Goal: Task Accomplishment & Management: Manage account settings

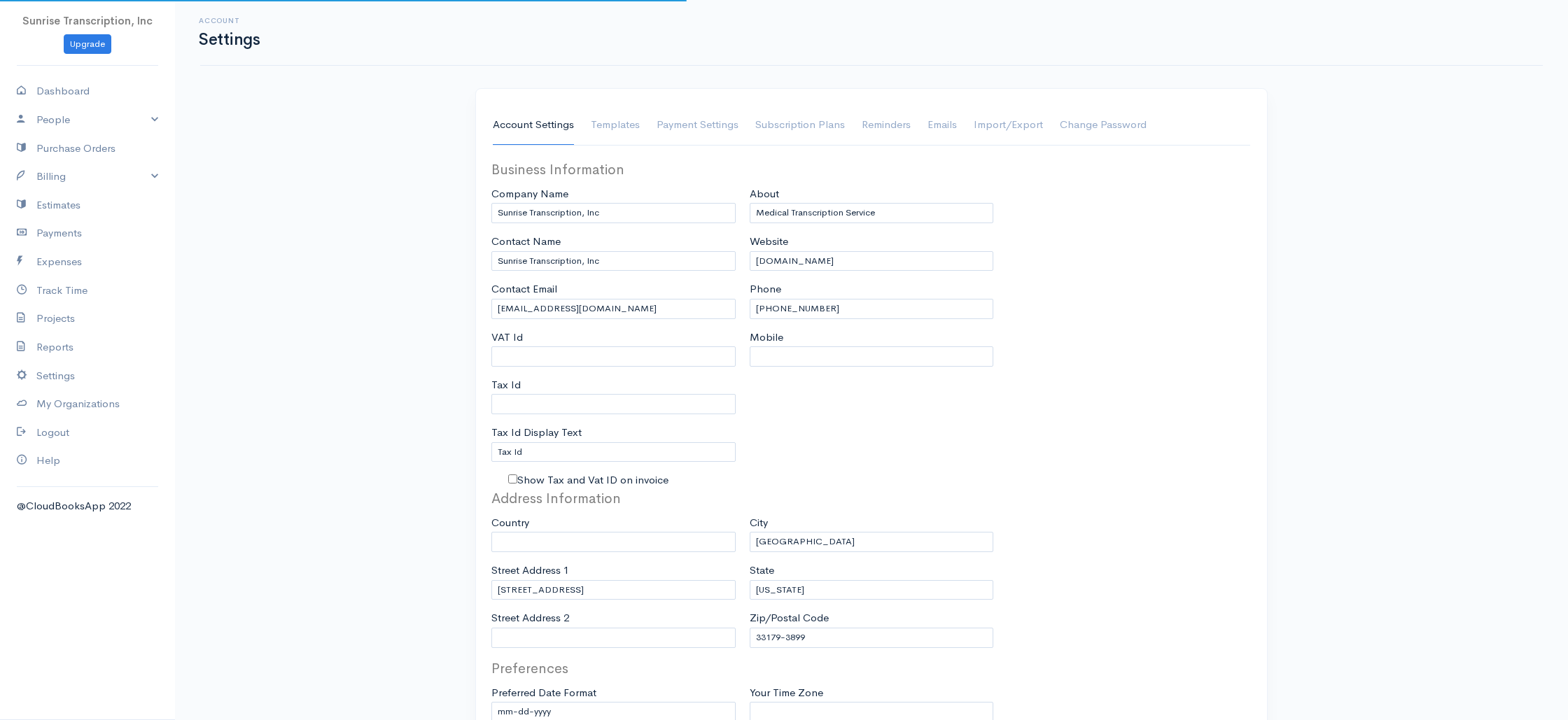
select select "3"
select select "[GEOGRAPHIC_DATA]"
select select "USD"
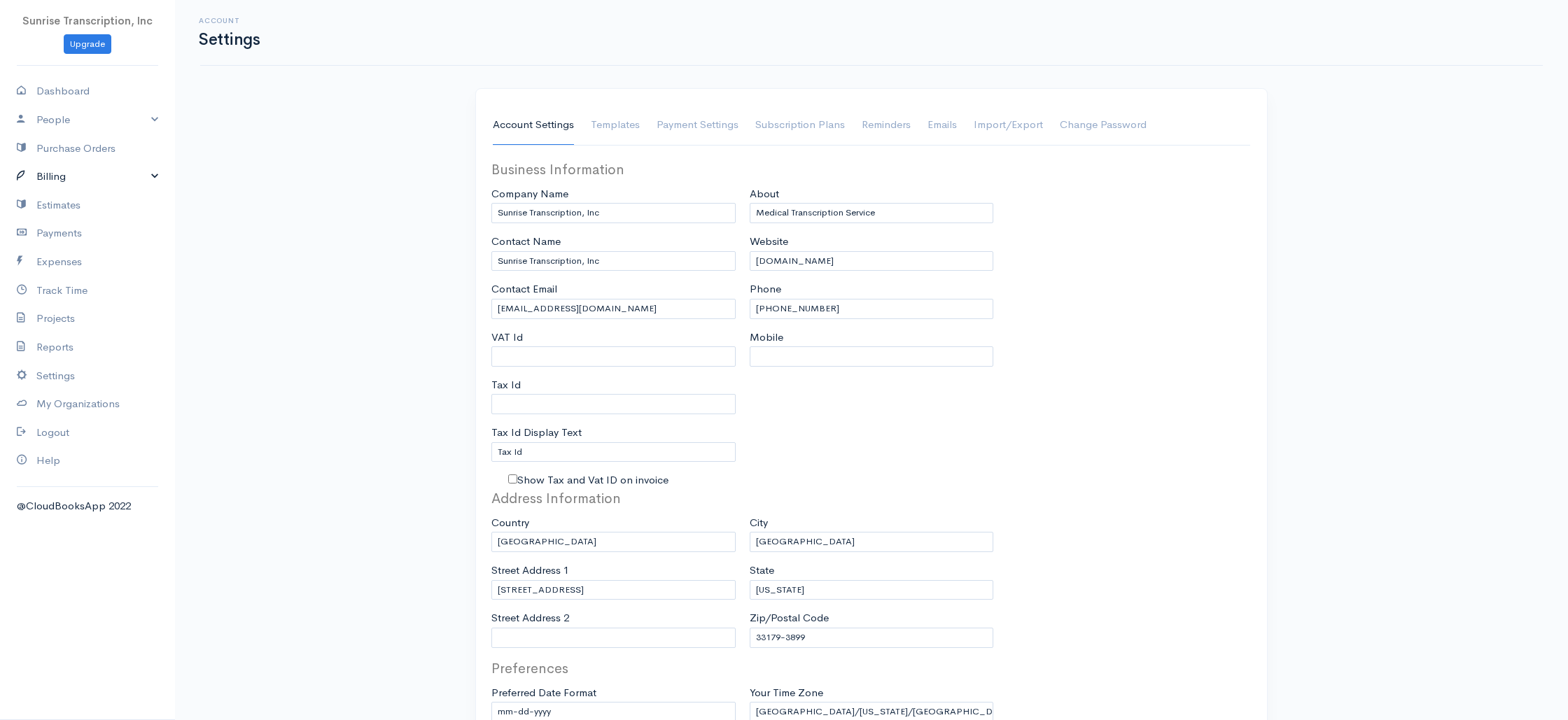
click at [72, 181] on link "Billing" at bounding box center [88, 177] width 175 height 28
drag, startPoint x: 67, startPoint y: 200, endPoint x: 307, endPoint y: 182, distance: 240.7
click at [67, 200] on link "Invoice" at bounding box center [88, 204] width 175 height 26
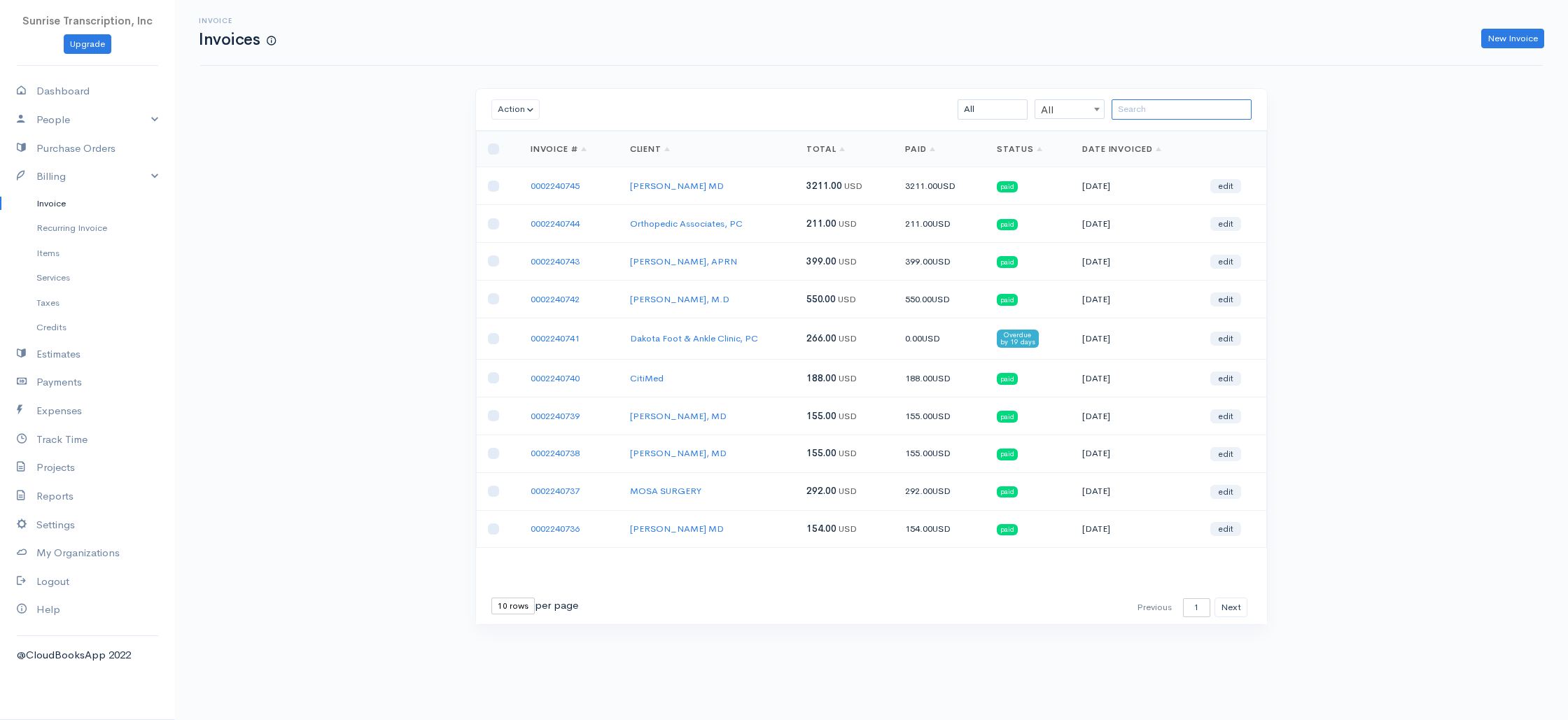
click at [1221, 103] on input "search" at bounding box center [1181, 109] width 140 height 20
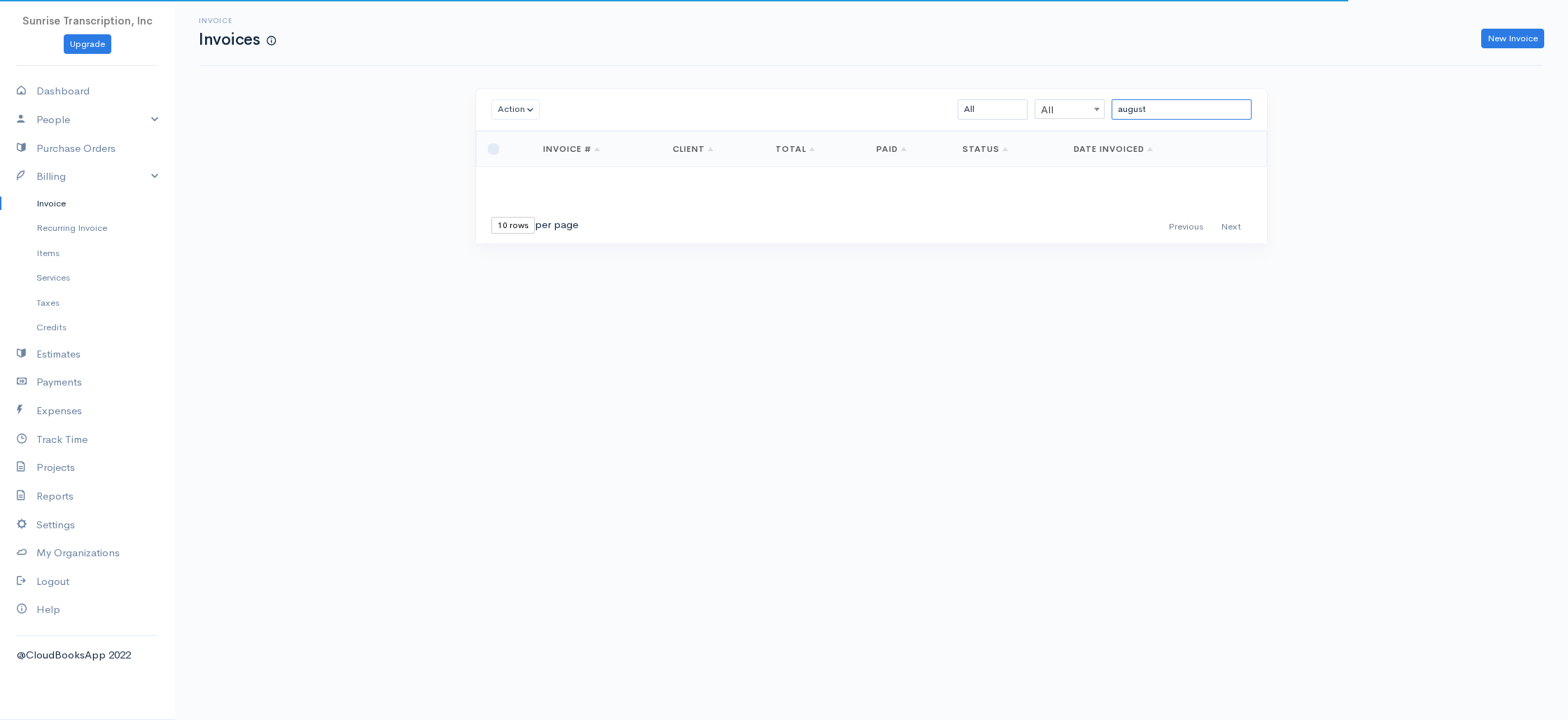
drag, startPoint x: 1163, startPoint y: 111, endPoint x: 1028, endPoint y: 101, distance: 135.4
click at [1028, 101] on div "august All All All Draft Viewed Sent Paid Partial Overdue Unpaid/Open" at bounding box center [936, 109] width 645 height 20
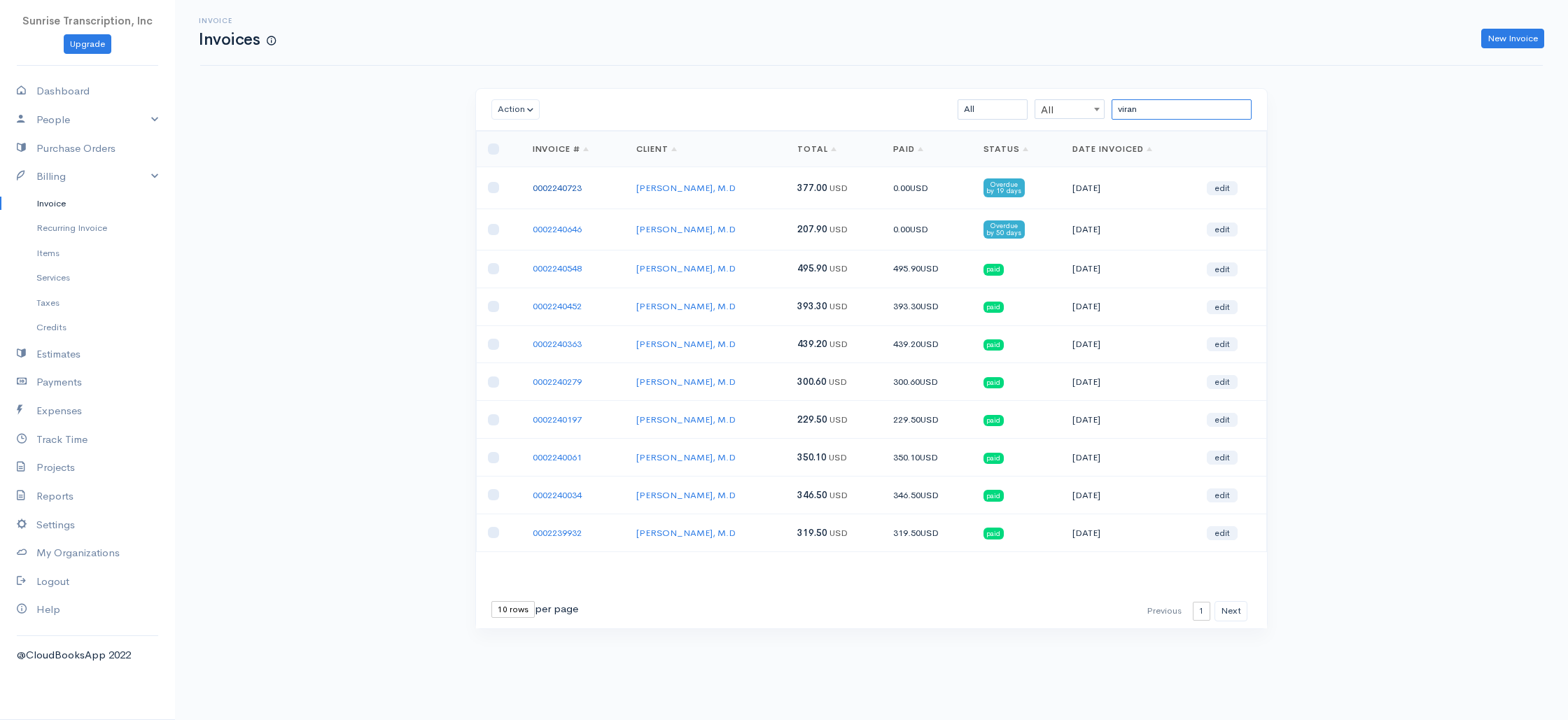
type input "viran"
click at [551, 190] on link "0002240723" at bounding box center [556, 188] width 49 height 12
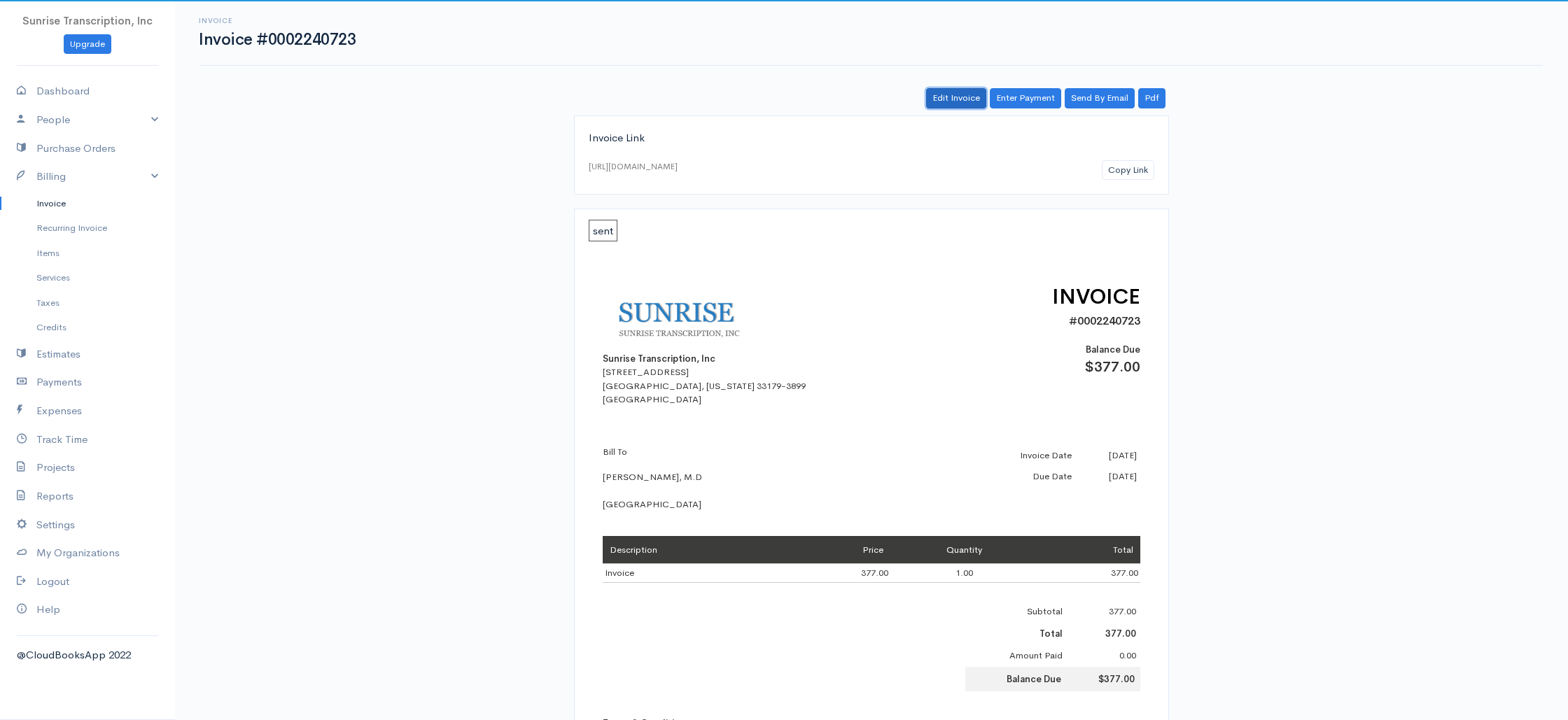
click at [942, 95] on link "Edit Invoice" at bounding box center [956, 98] width 61 height 20
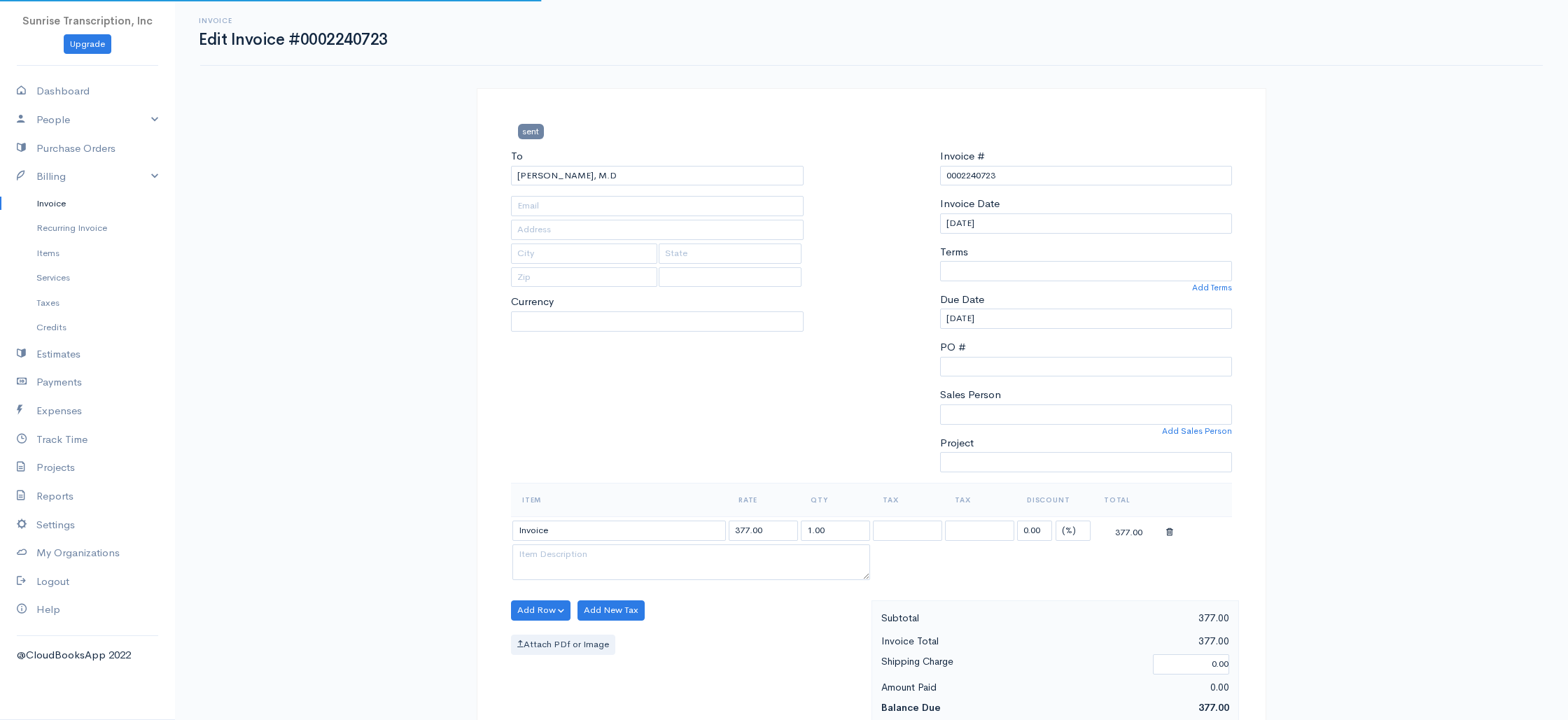
type input "[EMAIL_ADDRESS][PERSON_NAME][DOMAIN_NAME]"
select select "0"
select select
select select "[GEOGRAPHIC_DATA]"
select select "USD"
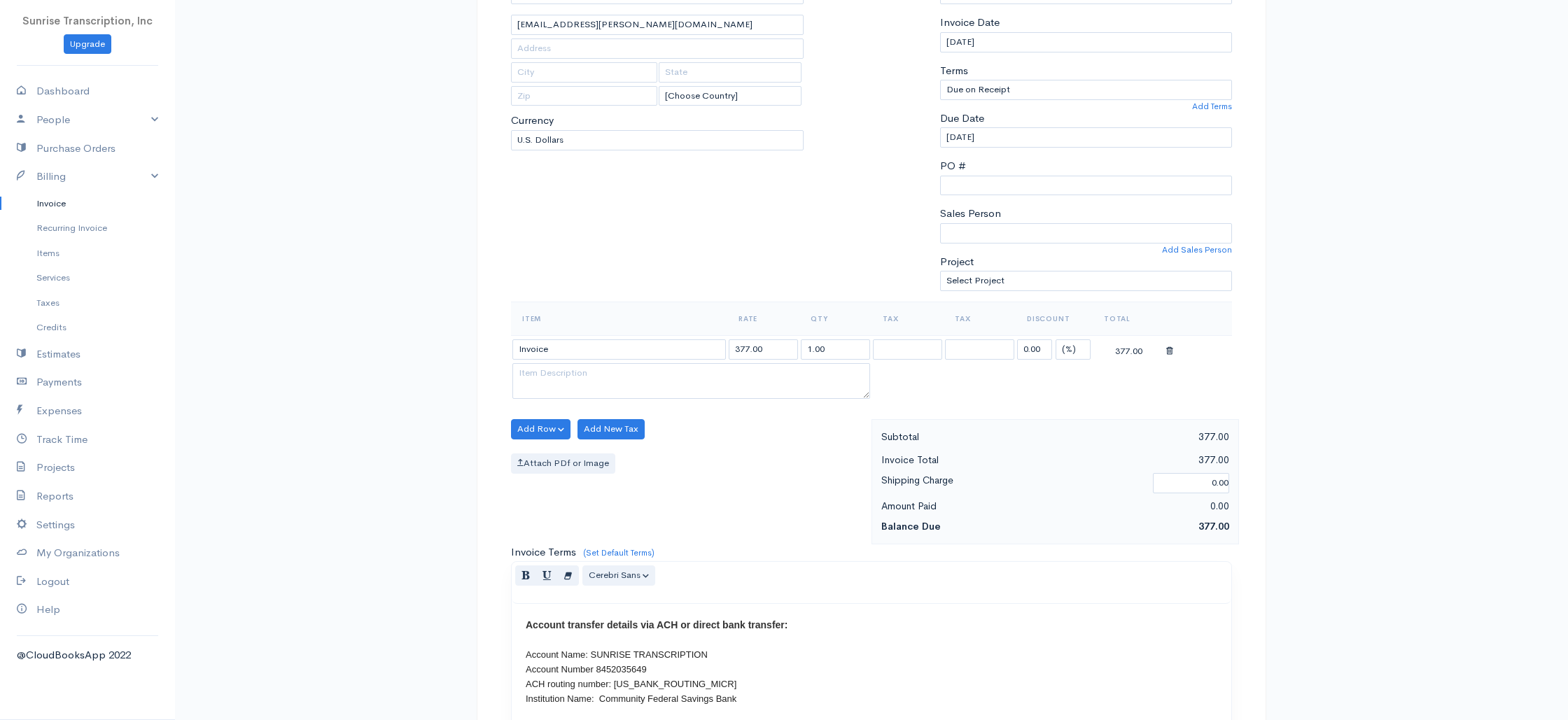
scroll to position [182, 0]
drag, startPoint x: 1047, startPoint y: 349, endPoint x: 923, endPoint y: 338, distance: 124.5
click at [923, 338] on tr "Invoice 377.00 1.00 0.00 (%) Flat 377.00" at bounding box center [872, 347] width 721 height 27
type input "10"
click at [1280, 355] on div "sent To [PERSON_NAME], [GEOGRAPHIC_DATA][PERSON_NAME][EMAIL_ADDRESS][PERSON_NAM…" at bounding box center [872, 557] width 840 height 1305
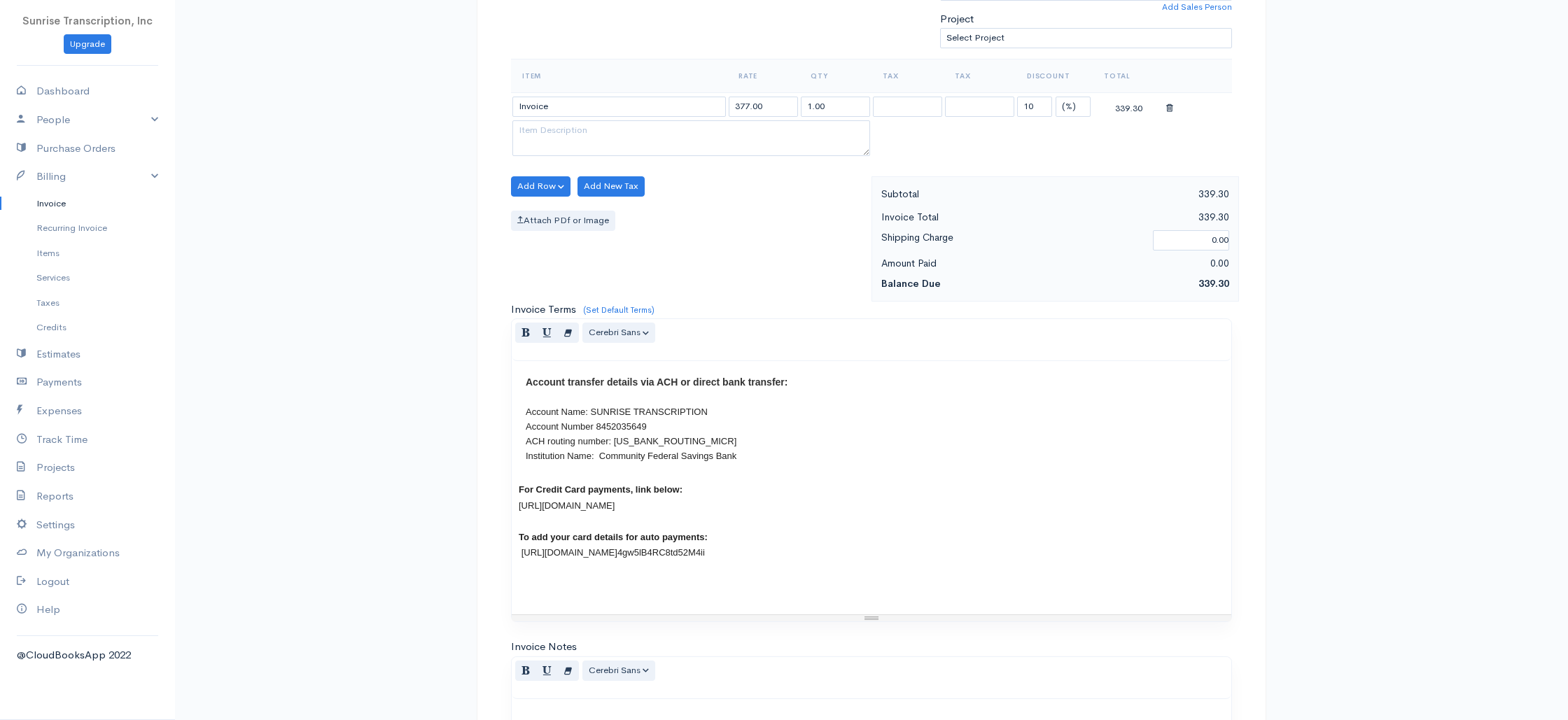
scroll to position [673, 0]
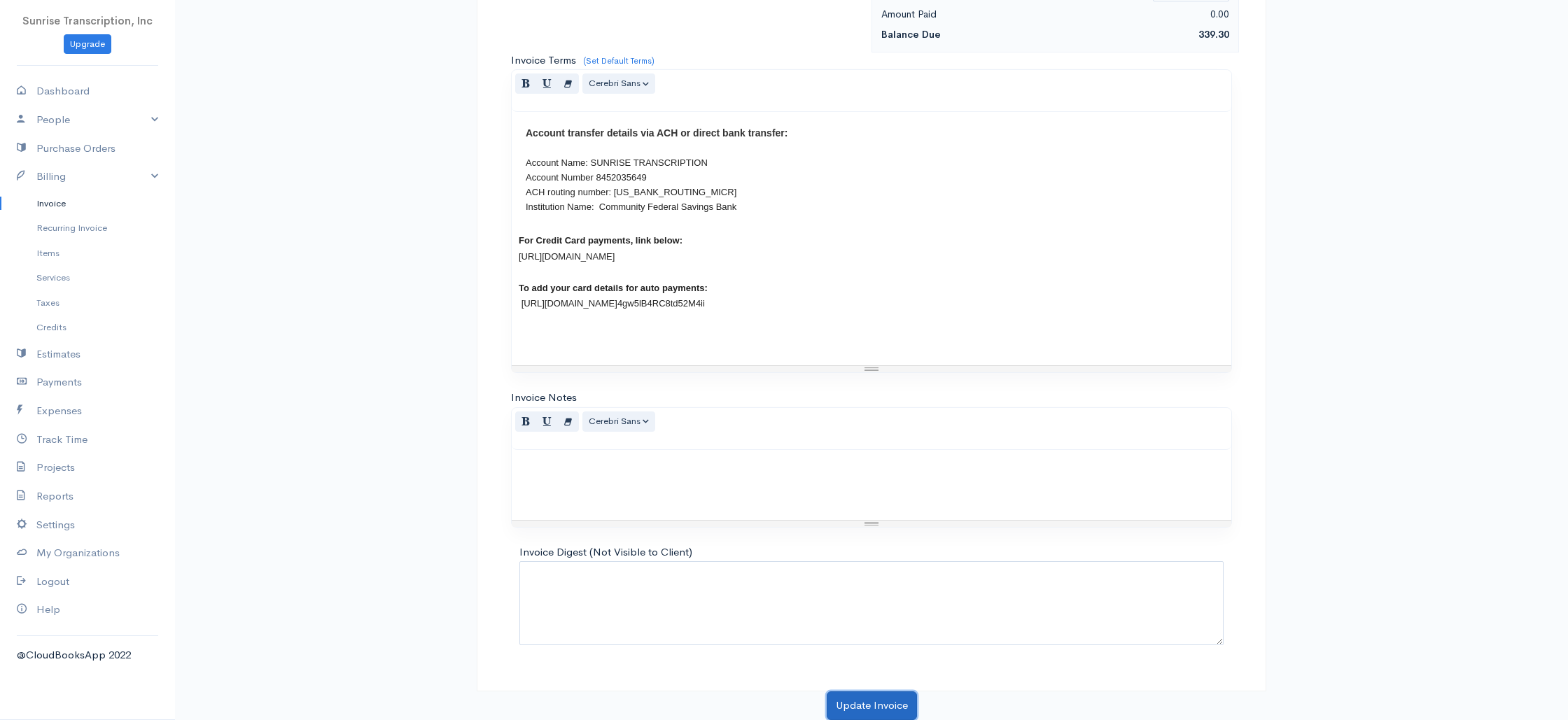
click at [846, 711] on button "Update Invoice" at bounding box center [872, 705] width 90 height 28
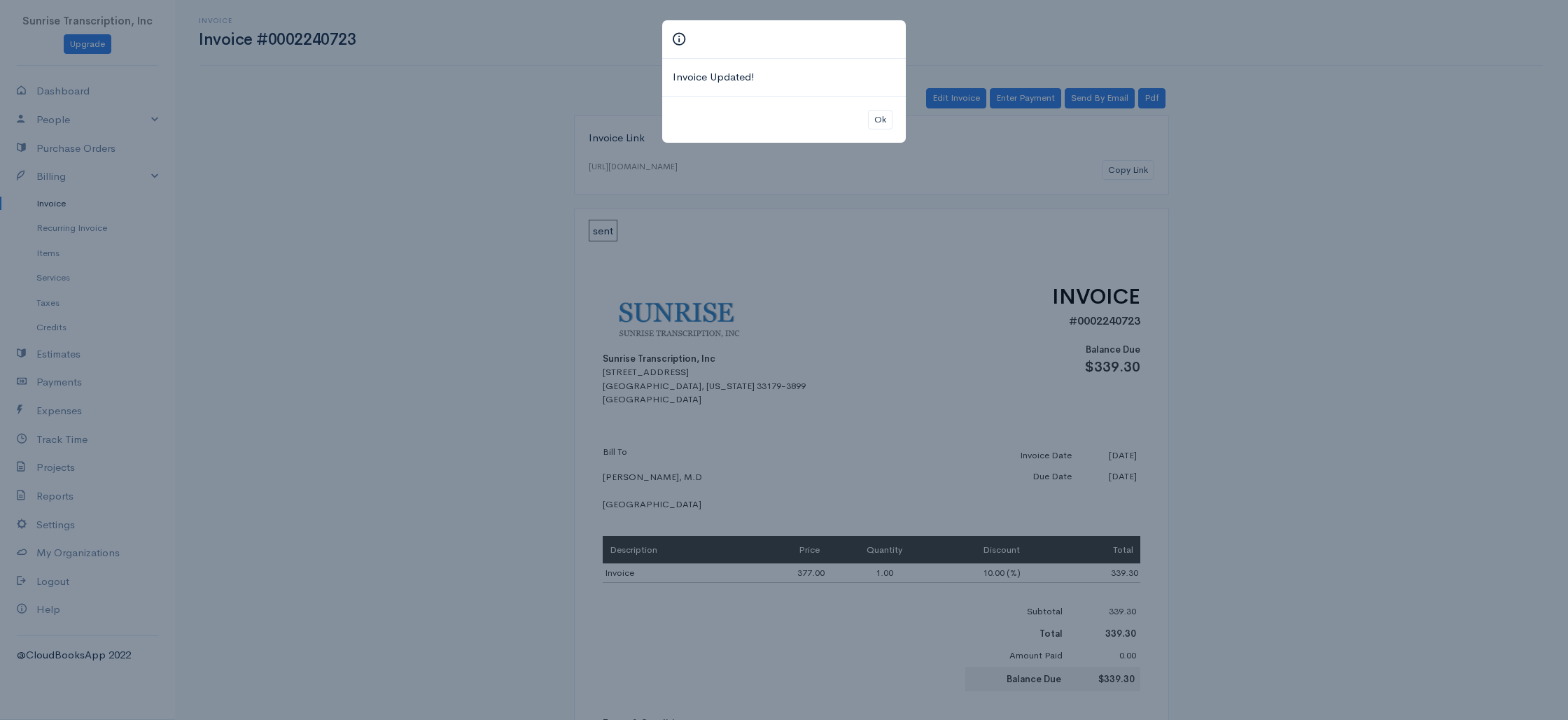
click at [1222, 379] on div "Invoice Updated! Ok" at bounding box center [784, 360] width 1568 height 720
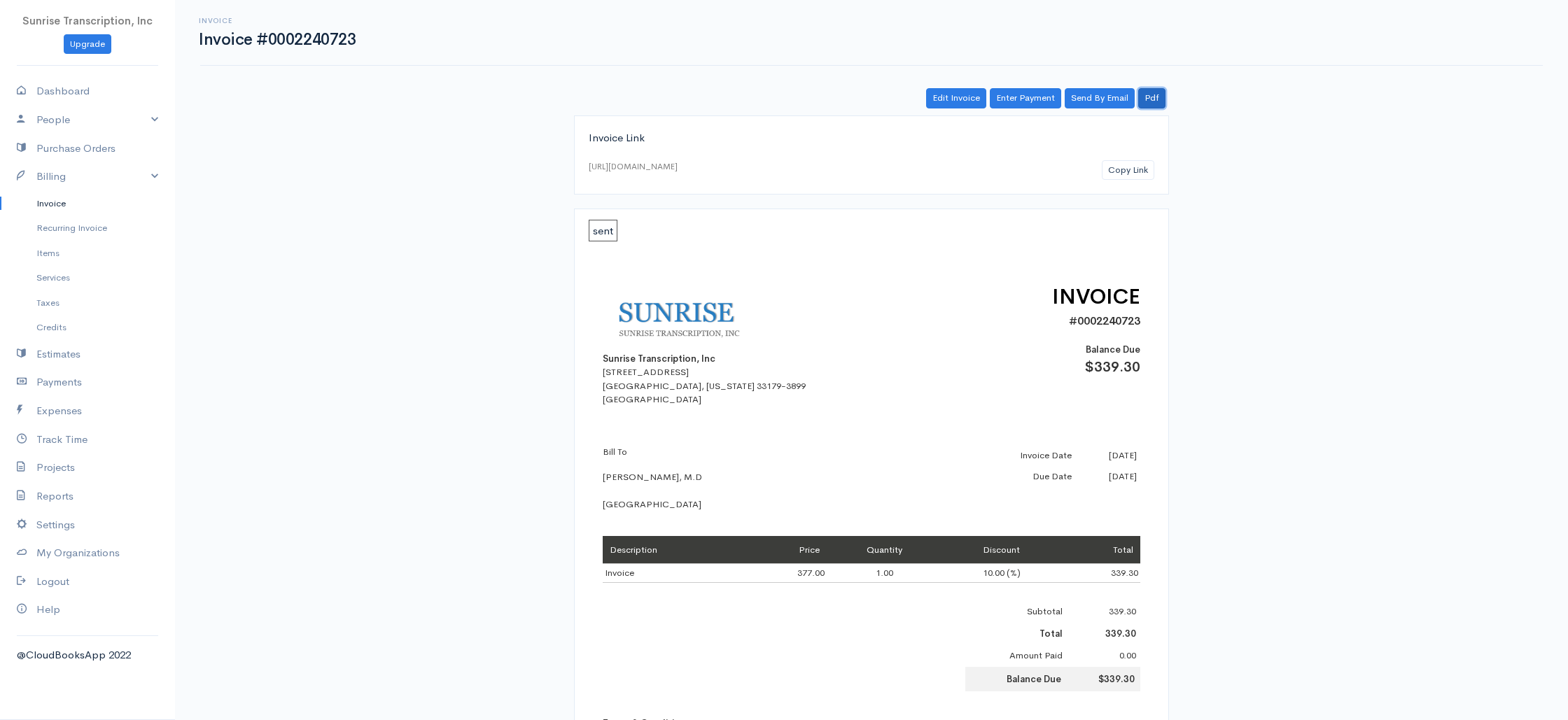
click at [1159, 96] on link "Pdf" at bounding box center [1151, 98] width 27 height 20
